Goal: Task Accomplishment & Management: Complete application form

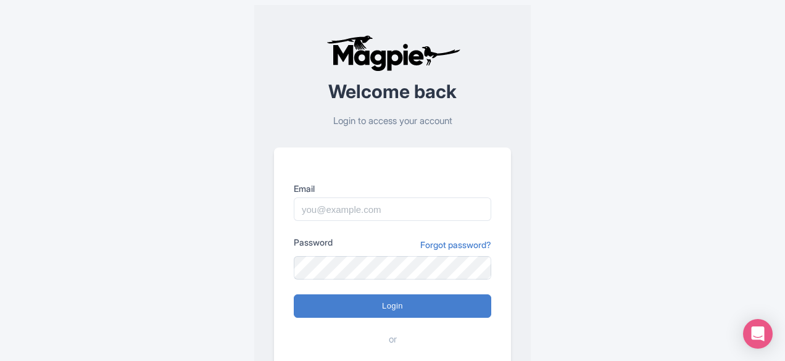
scroll to position [120, 0]
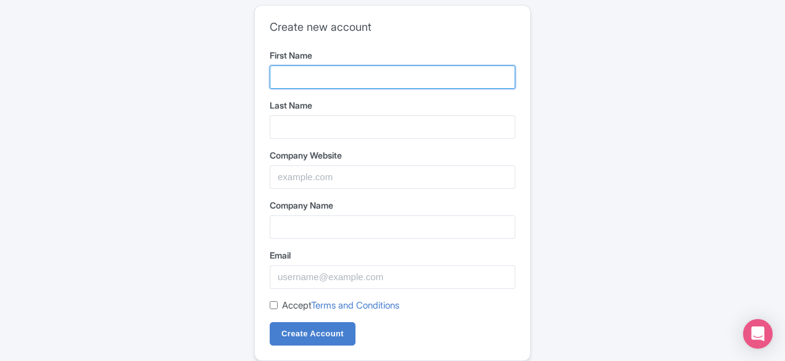
click at [359, 76] on input "First Name" at bounding box center [392, 76] width 245 height 23
type input "Arbique"
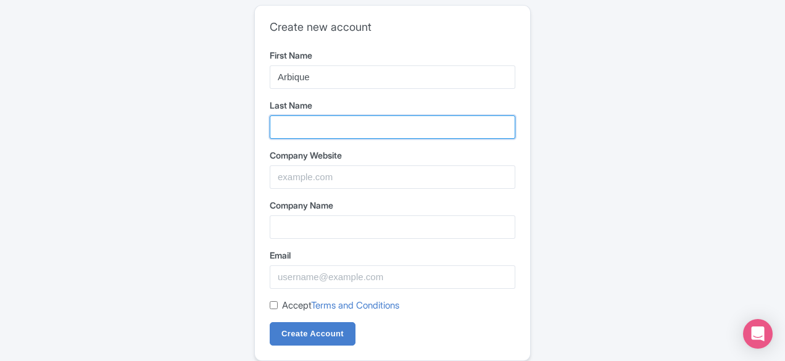
click at [319, 123] on input "Last Name" at bounding box center [392, 126] width 245 height 23
type input "com"
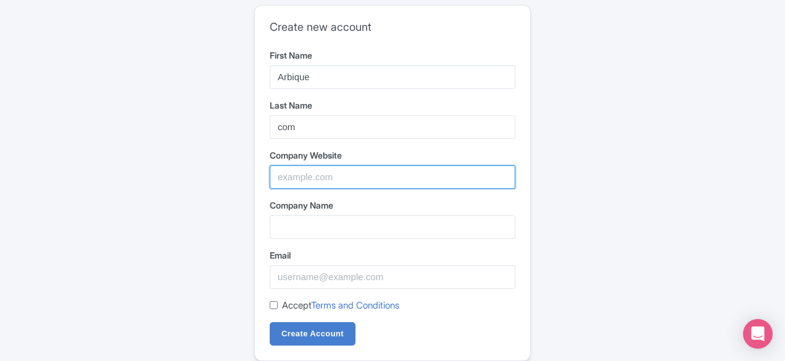
click at [329, 181] on input "Company Website" at bounding box center [392, 176] width 245 height 23
paste input "https://arbique.com/"
type input "https://arbique.com"
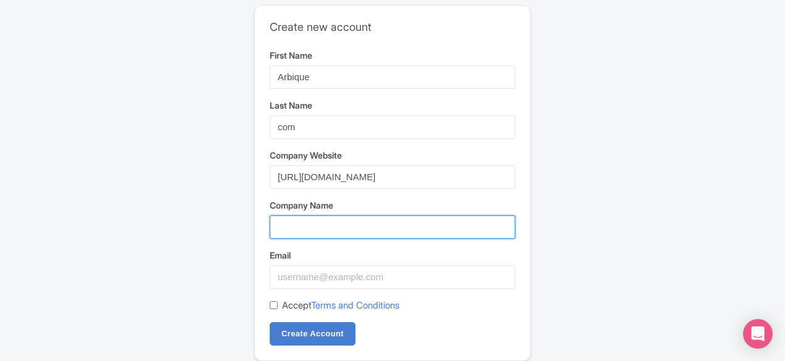
click at [334, 231] on input "Company Name" at bounding box center [392, 226] width 245 height 23
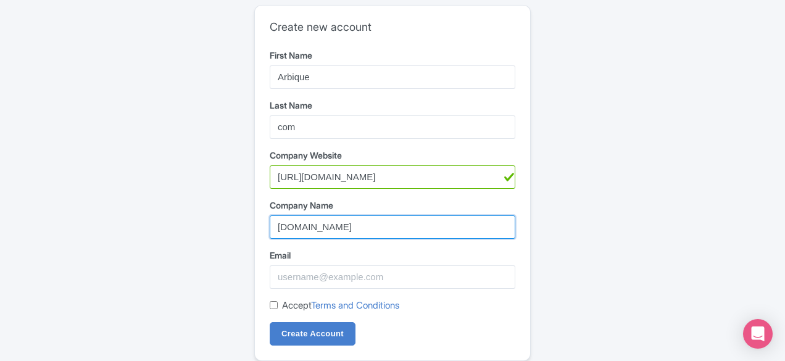
type input "Arbique.com"
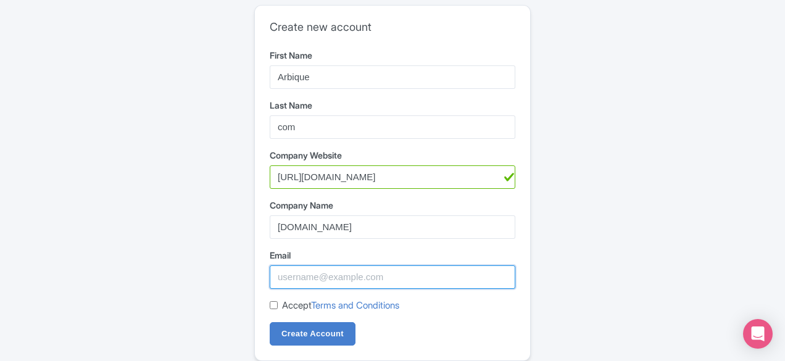
click at [326, 278] on input "Email" at bounding box center [392, 276] width 245 height 23
type input "arbique.com12@outlook.com"
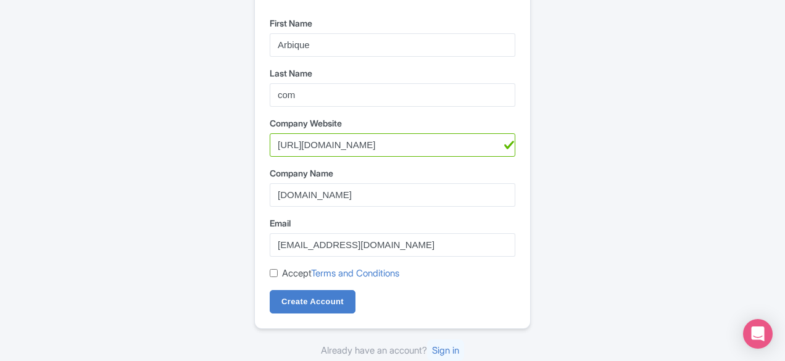
click at [274, 277] on div "Accept Terms and Conditions" at bounding box center [392, 273] width 245 height 14
click at [270, 273] on input "Accept Terms and Conditions" at bounding box center [274, 273] width 8 height 8
checkbox input "true"
click at [295, 297] on input "Create Account" at bounding box center [313, 301] width 86 height 23
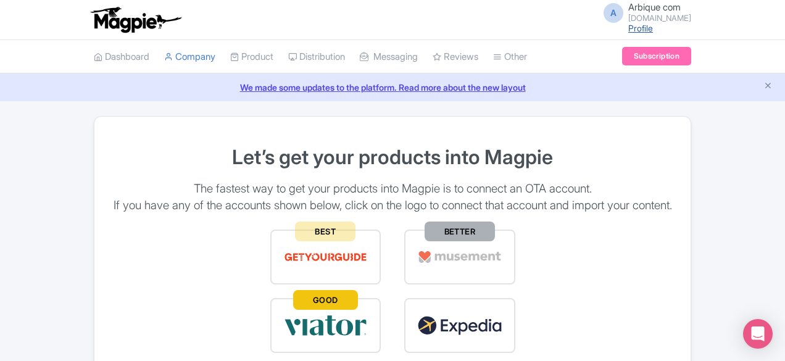
click at [653, 30] on link "Profile" at bounding box center [640, 28] width 25 height 10
click at [653, 27] on link "Profile" at bounding box center [640, 28] width 25 height 10
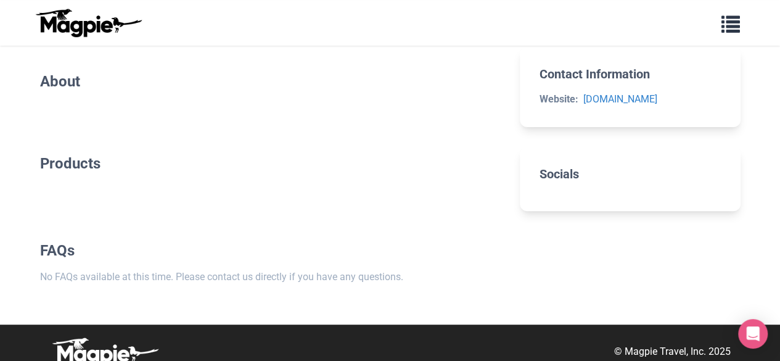
scroll to position [62, 0]
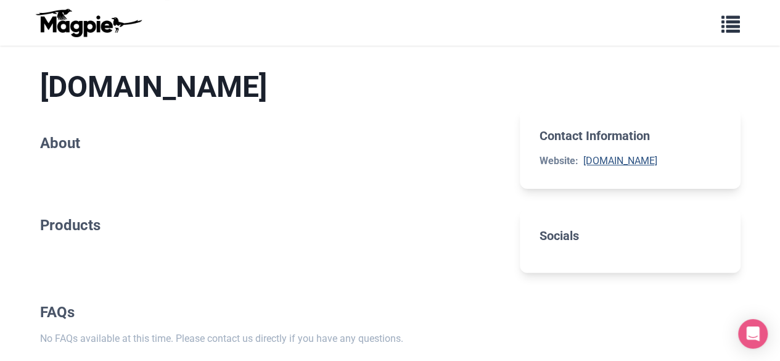
click at [598, 160] on link "[DOMAIN_NAME]" at bounding box center [620, 161] width 74 height 12
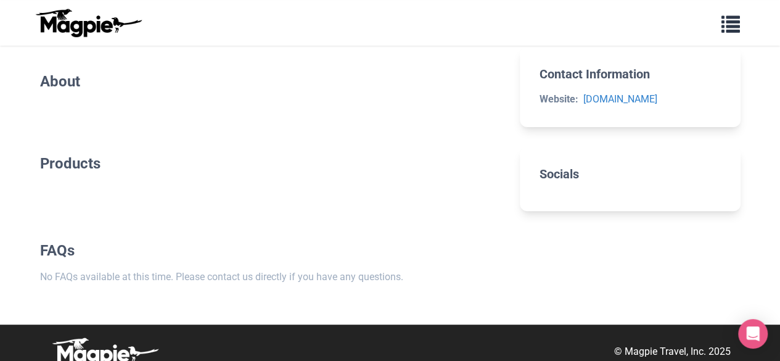
scroll to position [0, 0]
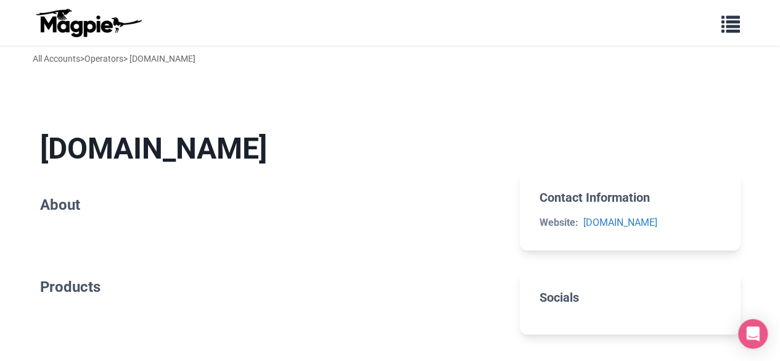
click at [569, 292] on h2 "Socials" at bounding box center [630, 297] width 181 height 15
click at [567, 292] on h2 "Socials" at bounding box center [630, 297] width 181 height 15
click at [720, 24] on button "button" at bounding box center [731, 23] width 35 height 28
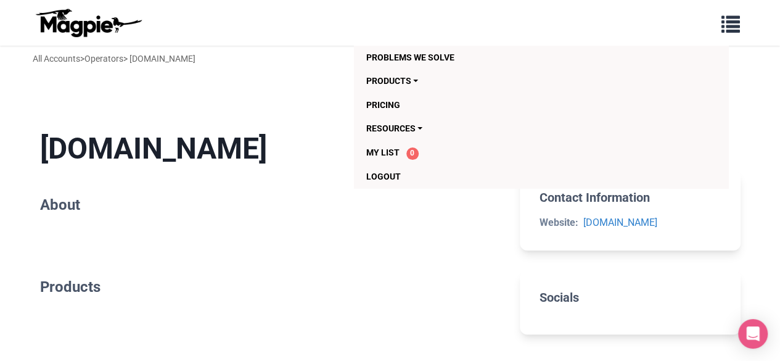
click at [247, 113] on section "Arbique.com About" at bounding box center [270, 174] width 461 height 127
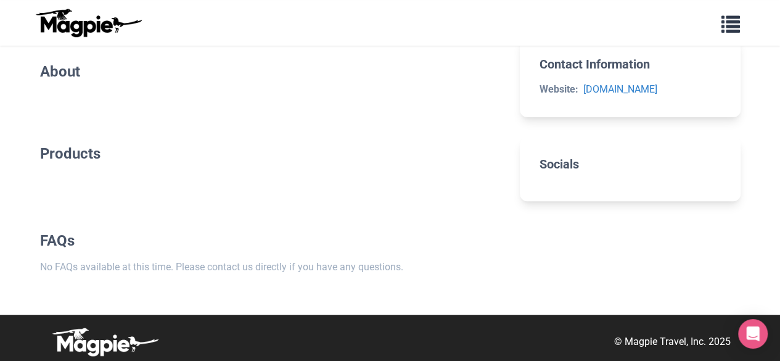
scroll to position [138, 0]
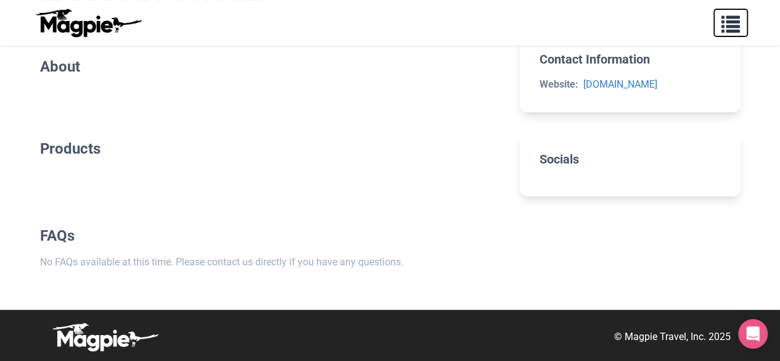
click at [731, 27] on span "button" at bounding box center [731, 21] width 19 height 19
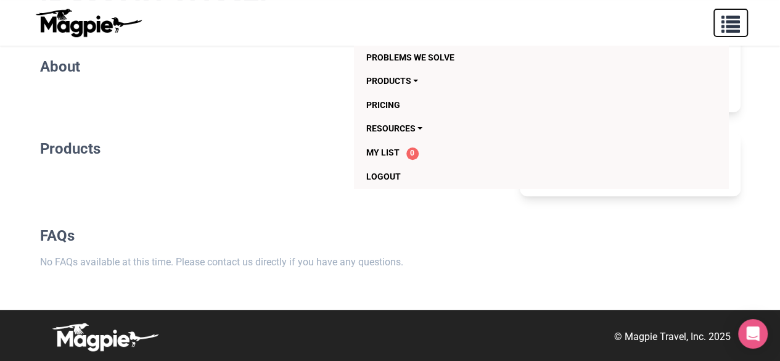
scroll to position [15, 0]
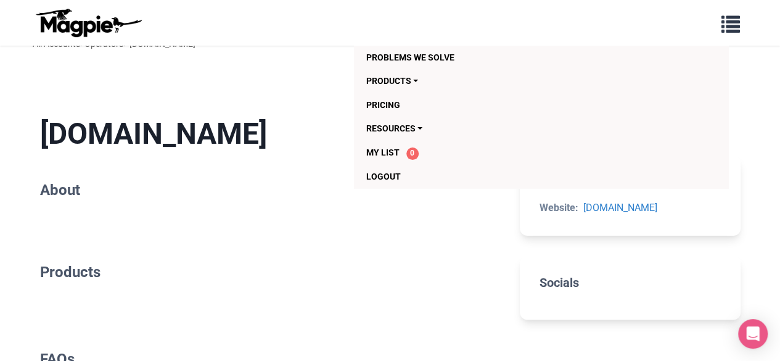
click at [265, 110] on section "Arbique.com About" at bounding box center [270, 159] width 461 height 127
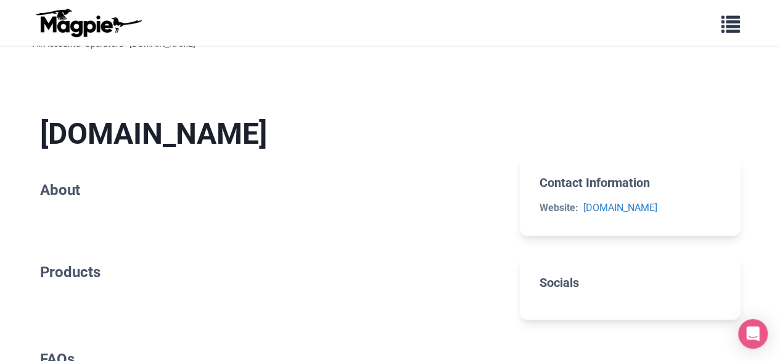
scroll to position [0, 0]
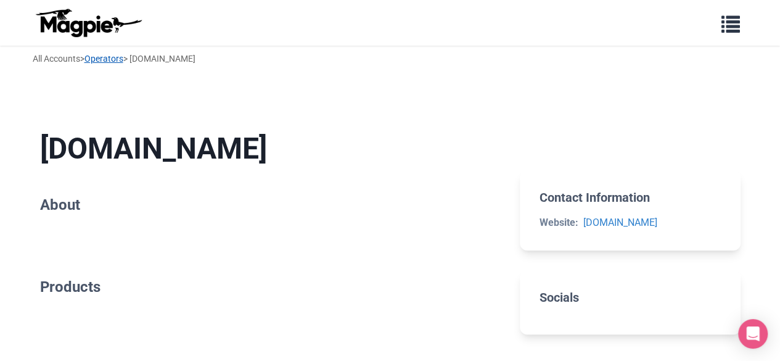
click at [110, 61] on link "Operators" at bounding box center [103, 59] width 39 height 10
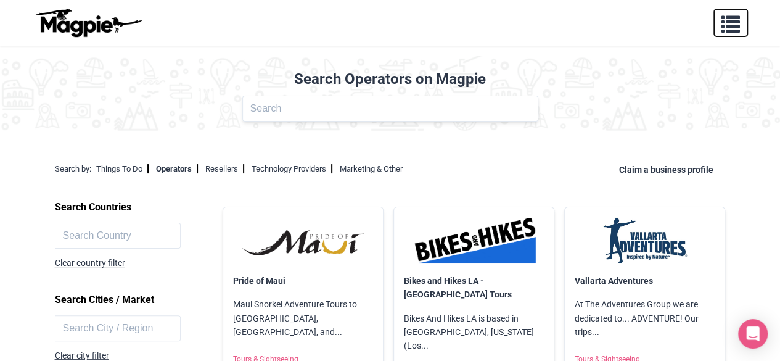
click at [717, 23] on button "button" at bounding box center [731, 23] width 35 height 28
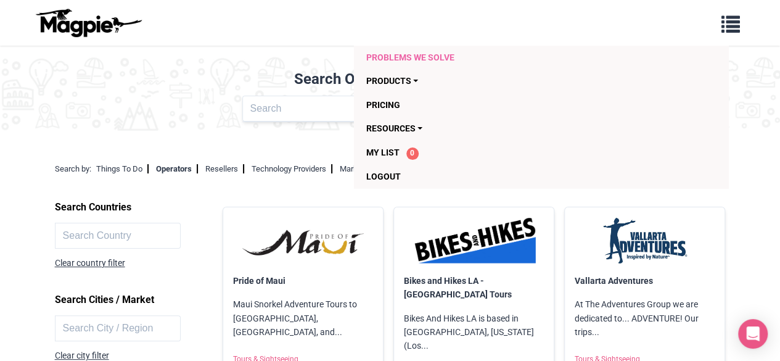
click at [401, 62] on link "Problems we solve" at bounding box center [516, 57] width 300 height 23
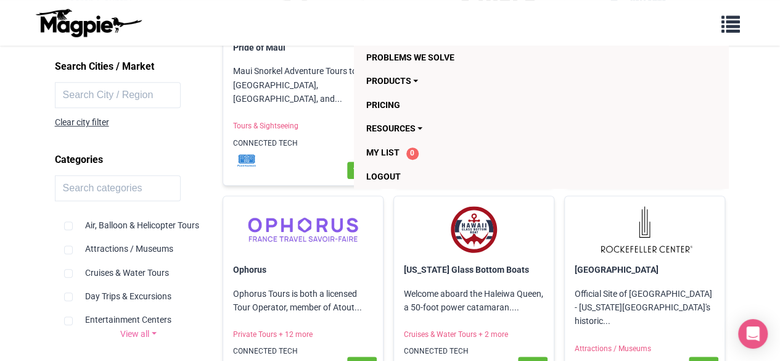
scroll to position [247, 0]
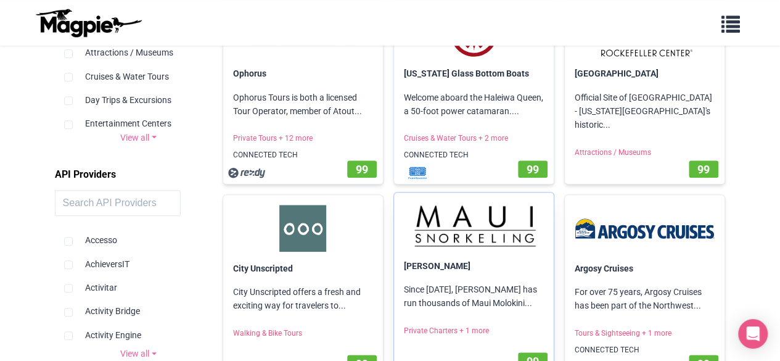
scroll to position [432, 0]
